Goal: Find specific page/section: Find specific page/section

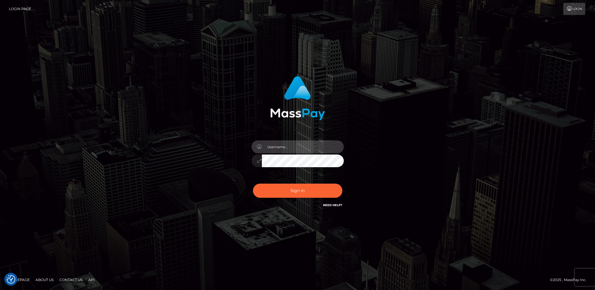
click at [307, 147] on input "text" at bounding box center [303, 146] width 82 height 13
type input "lady.v"
click at [296, 190] on button "Sign in" at bounding box center [297, 191] width 89 height 14
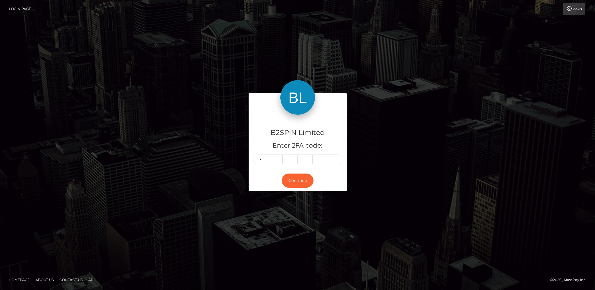
type input "6"
type input "7"
type input "1"
type input "4"
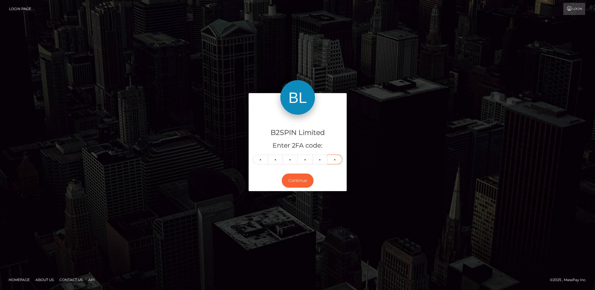
type input "9"
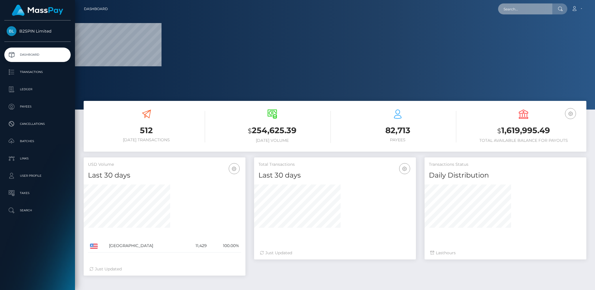
click at [516, 11] on input "text" at bounding box center [525, 8] width 54 height 11
paste input "44ce33fe-32cd-423e-812b-cec682ec860f"
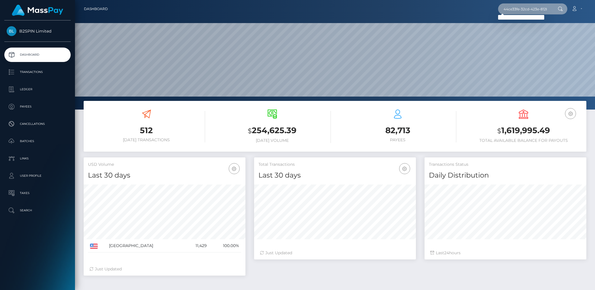
click at [518, 8] on input "44ce33fe-32cd-423e-812b-cec682ec860f" at bounding box center [525, 8] width 54 height 11
paste input "17f1f295-c87b-41eb-94dd-59e3ce7b0f33"
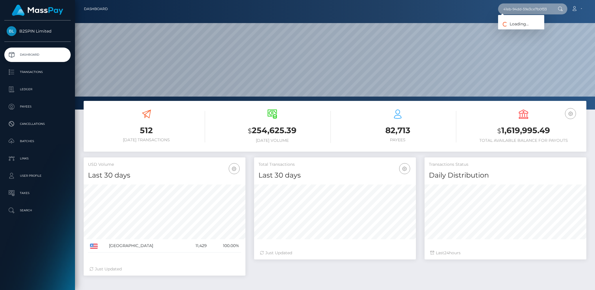
type input "17f1f295-c87b-41eb-94dd-59e3ce7b0f33"
